Goal: Check status

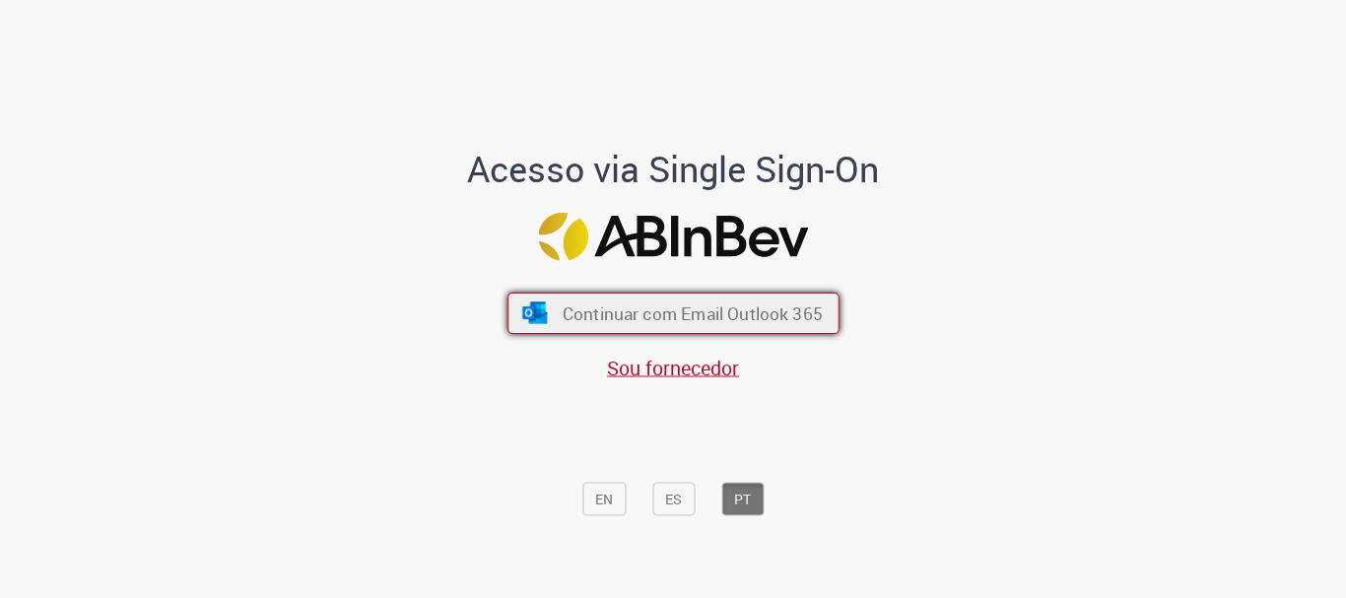
click at [568, 332] on button "Continuar com Email Outlook 365" at bounding box center [673, 313] width 332 height 41
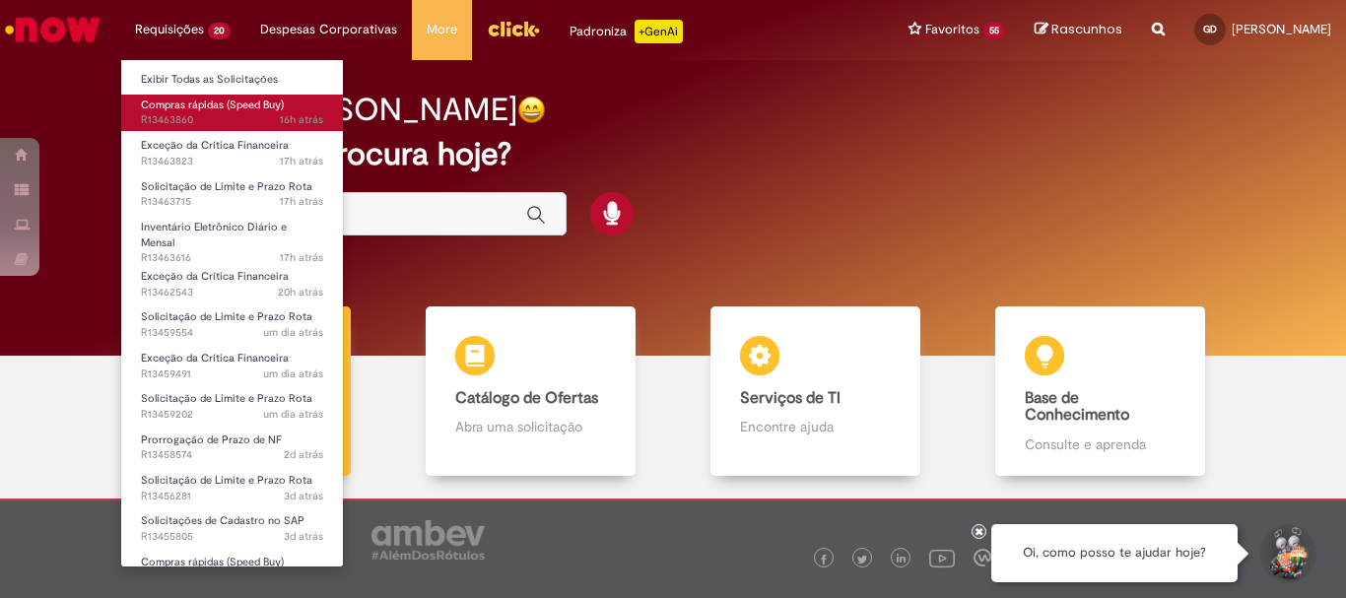
click at [231, 122] on span "16h atrás 16 horas atrás R13463860" at bounding box center [232, 120] width 182 height 16
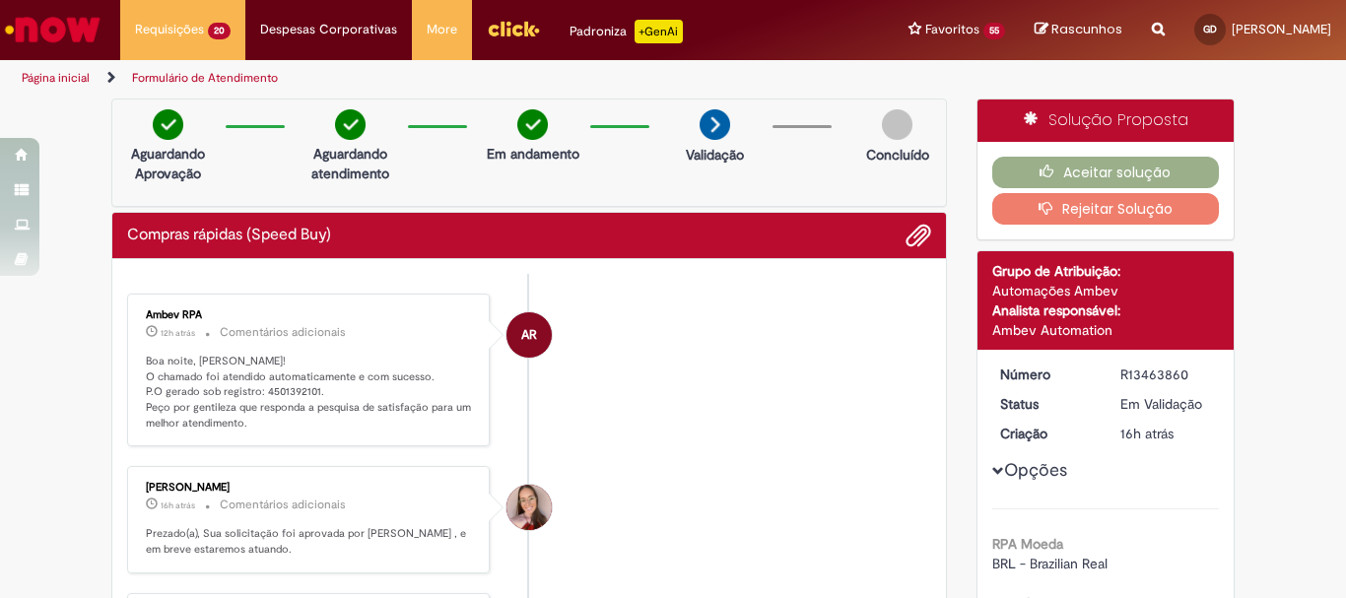
click at [275, 394] on p "Boa noite, [PERSON_NAME]! O chamado foi atendido automaticamente e com sucesso.…" at bounding box center [310, 393] width 328 height 78
copy p "4501392101"
click at [95, 39] on img "Ir para a Homepage" at bounding box center [52, 29] width 101 height 39
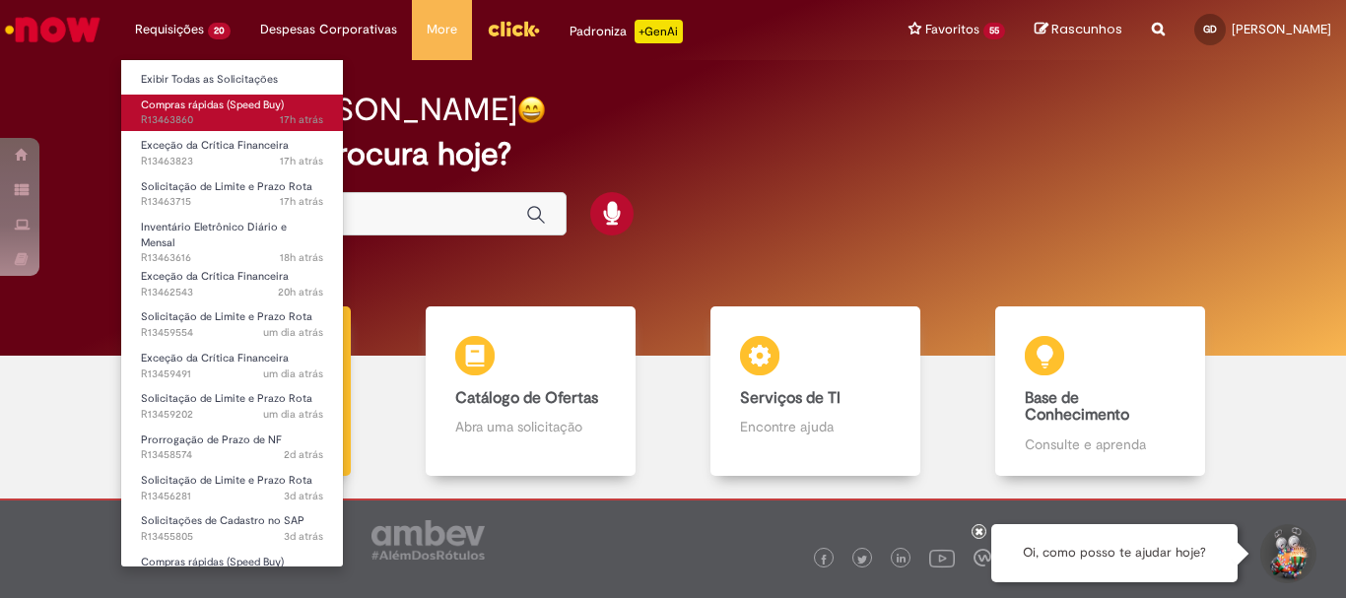
click at [198, 107] on span "Compras rápidas (Speed Buy)" at bounding box center [212, 105] width 143 height 15
